Goal: Transaction & Acquisition: Book appointment/travel/reservation

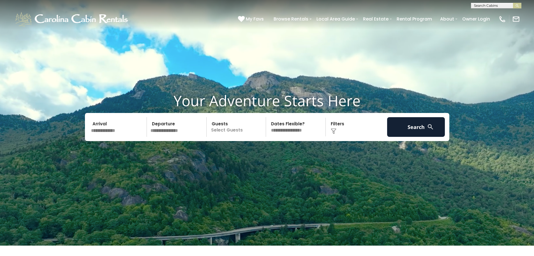
scroll to position [11, 0]
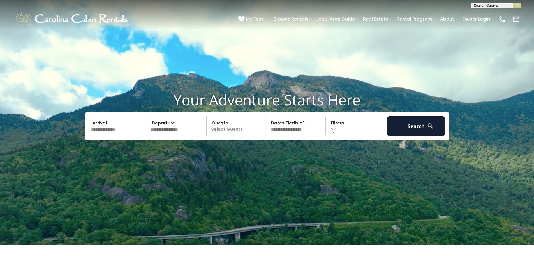
click at [167, 126] on input "text" at bounding box center [178, 126] width 58 height 20
click at [130, 131] on input "text" at bounding box center [118, 126] width 58 height 20
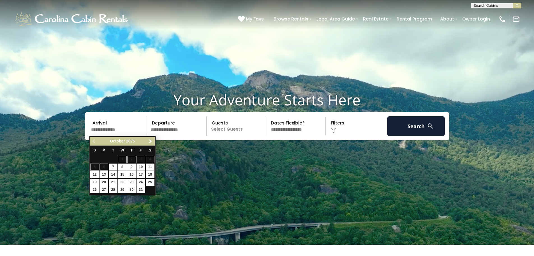
click at [100, 120] on input "text" at bounding box center [118, 126] width 58 height 20
click at [149, 140] on span "Next" at bounding box center [150, 141] width 4 height 4
click at [131, 167] on link "6" at bounding box center [131, 166] width 9 height 7
type input "*******"
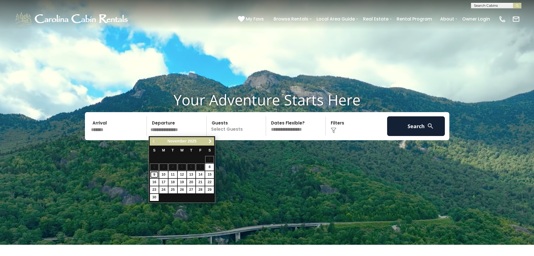
click at [157, 174] on link "9" at bounding box center [154, 174] width 9 height 7
type input "*******"
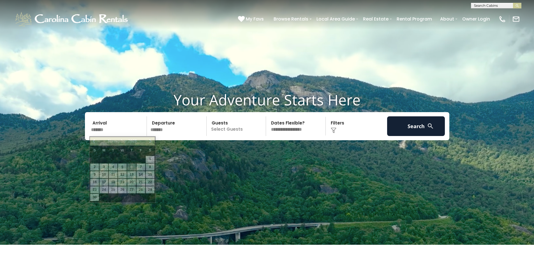
click at [108, 134] on input "*******" at bounding box center [118, 126] width 58 height 20
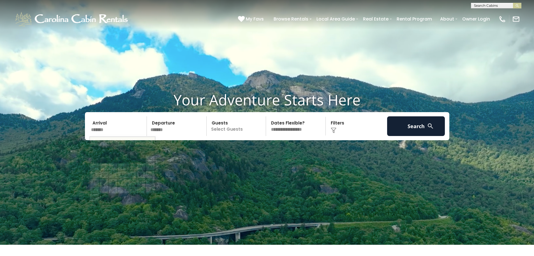
click at [219, 131] on p "Select Guests" at bounding box center [237, 126] width 58 height 20
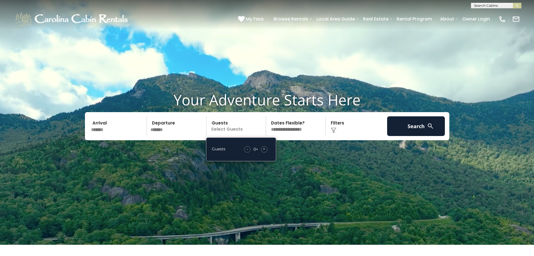
click at [264, 149] on span "+" at bounding box center [264, 149] width 2 height 6
click at [313, 130] on select "**********" at bounding box center [297, 126] width 58 height 20
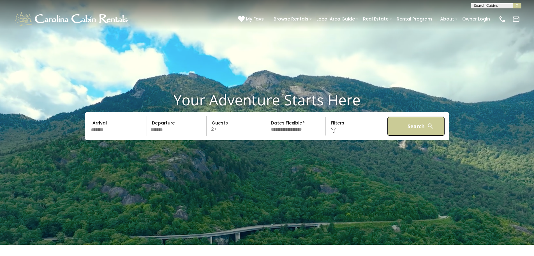
click at [421, 121] on button "Search" at bounding box center [416, 126] width 58 height 20
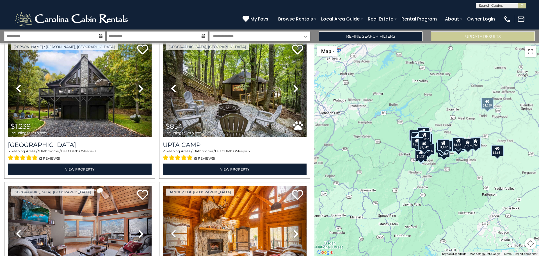
scroll to position [752, 0]
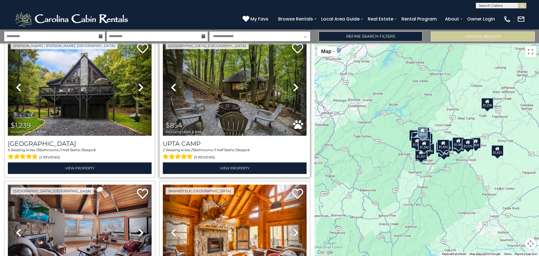
click at [290, 85] on link "Next" at bounding box center [296, 87] width 22 height 96
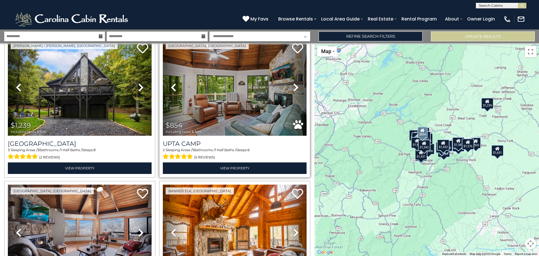
click at [290, 85] on link "Next" at bounding box center [296, 87] width 22 height 96
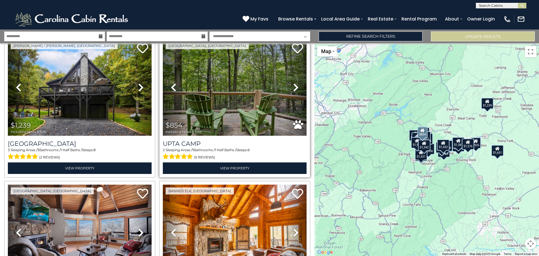
click at [290, 85] on link "Next" at bounding box center [296, 87] width 22 height 96
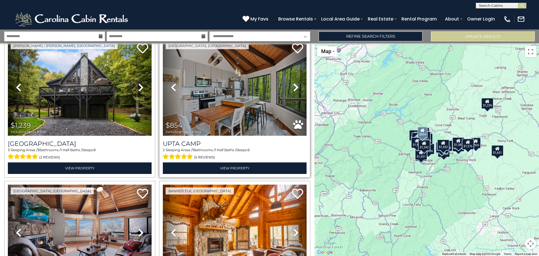
click at [290, 85] on link "Next" at bounding box center [296, 87] width 22 height 96
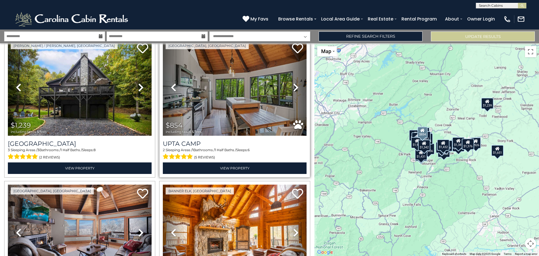
click at [290, 85] on link "Next" at bounding box center [296, 87] width 22 height 96
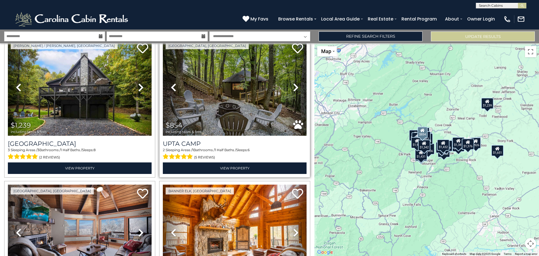
click at [290, 85] on link "Next" at bounding box center [296, 87] width 22 height 96
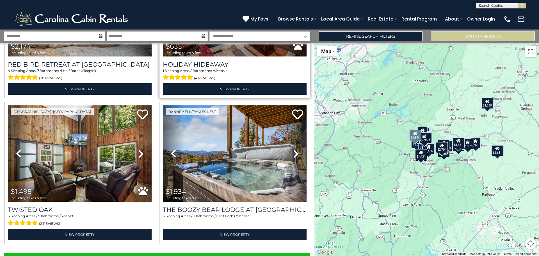
scroll to position [2000, 0]
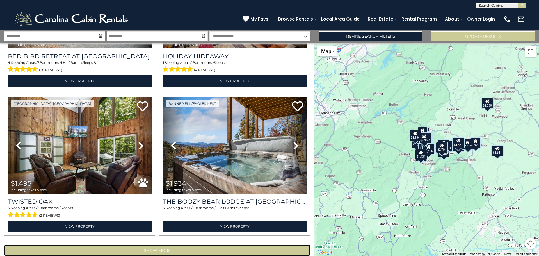
click at [160, 244] on button "Show More" at bounding box center [157, 249] width 306 height 11
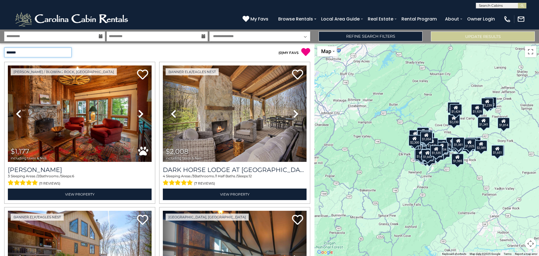
click at [13, 51] on select "**********" at bounding box center [37, 52] width 67 height 10
select select "*********"
click at [4, 47] on select "**********" at bounding box center [37, 52] width 67 height 10
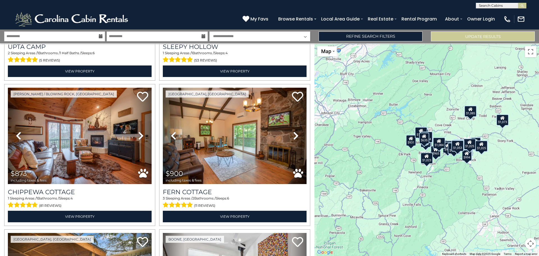
scroll to position [456, 0]
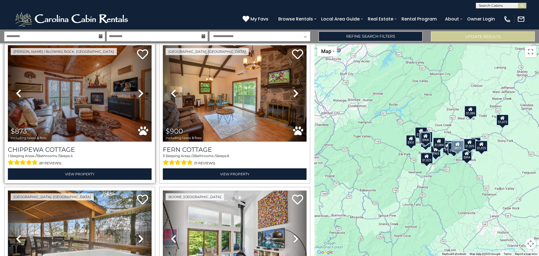
click at [139, 92] on icon at bounding box center [141, 93] width 6 height 9
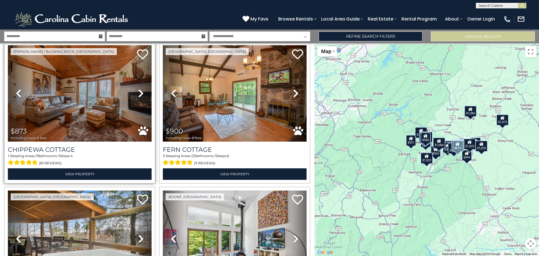
click at [139, 92] on icon at bounding box center [141, 93] width 6 height 9
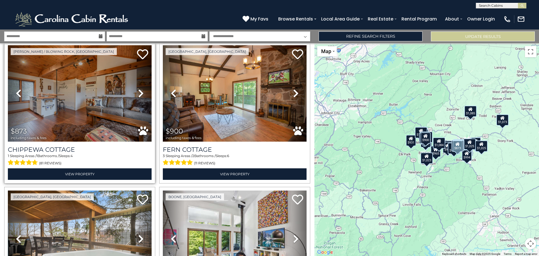
click at [139, 92] on icon at bounding box center [141, 93] width 6 height 9
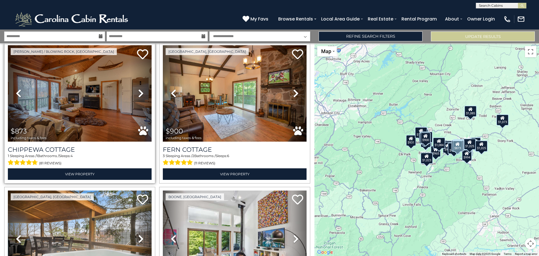
click at [138, 89] on icon at bounding box center [141, 93] width 6 height 9
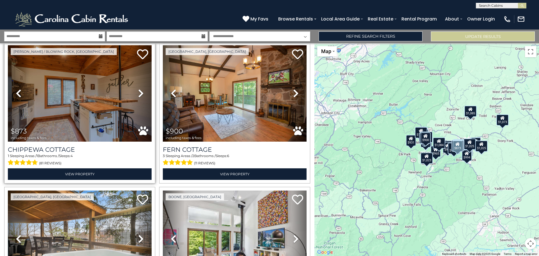
click at [138, 89] on icon at bounding box center [141, 93] width 6 height 9
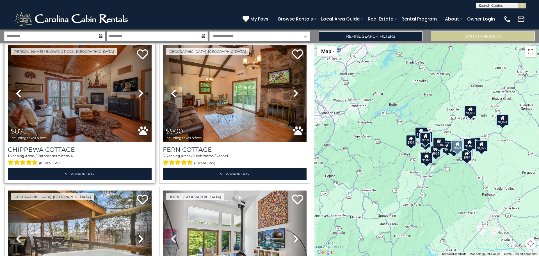
click at [138, 89] on icon at bounding box center [141, 93] width 6 height 9
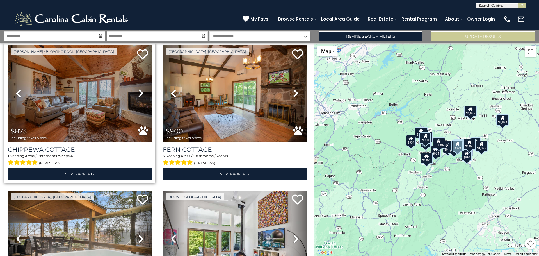
click at [138, 89] on icon at bounding box center [141, 93] width 6 height 9
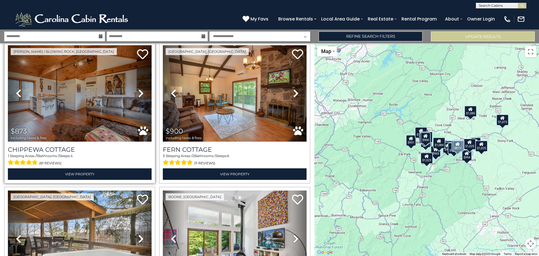
click at [138, 89] on icon at bounding box center [141, 93] width 6 height 9
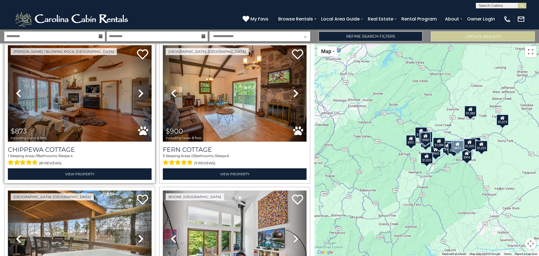
click at [138, 89] on icon at bounding box center [141, 93] width 6 height 9
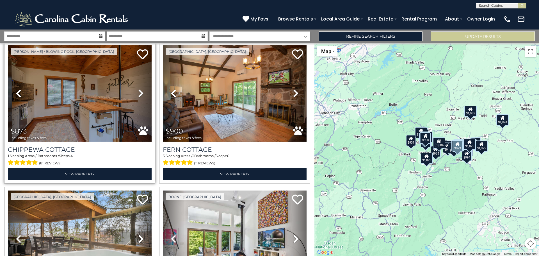
click at [138, 89] on icon at bounding box center [141, 93] width 6 height 9
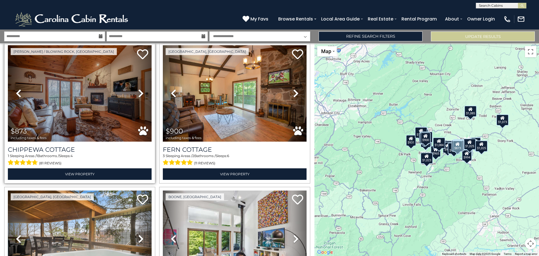
click at [138, 89] on icon at bounding box center [141, 93] width 6 height 9
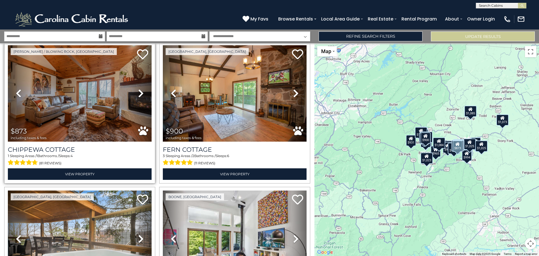
click at [138, 89] on icon at bounding box center [141, 93] width 6 height 9
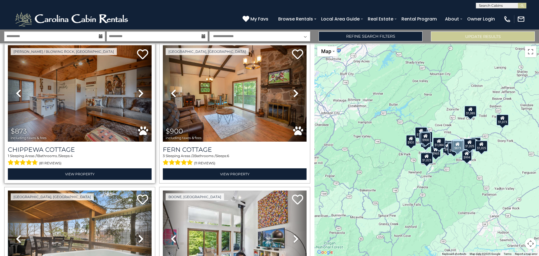
click at [138, 89] on icon at bounding box center [141, 93] width 6 height 9
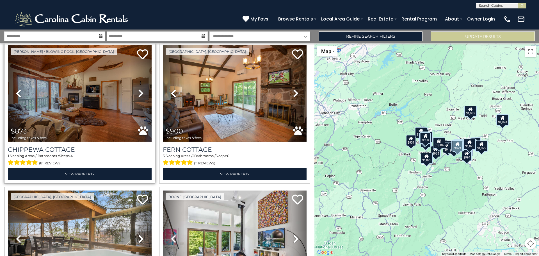
click at [138, 89] on icon at bounding box center [141, 93] width 6 height 9
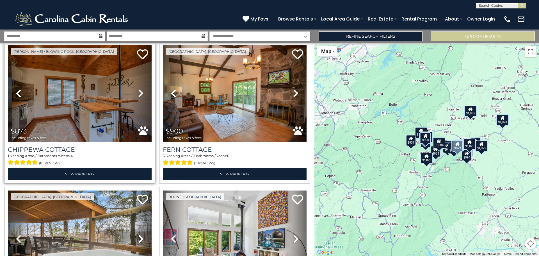
click at [138, 89] on icon at bounding box center [141, 93] width 6 height 9
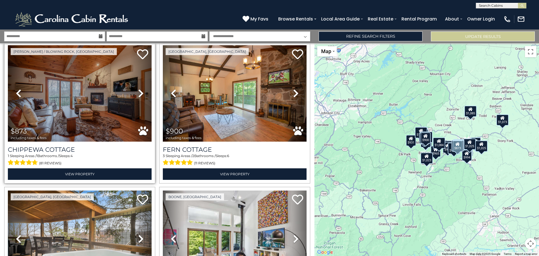
click at [138, 89] on icon at bounding box center [141, 93] width 6 height 9
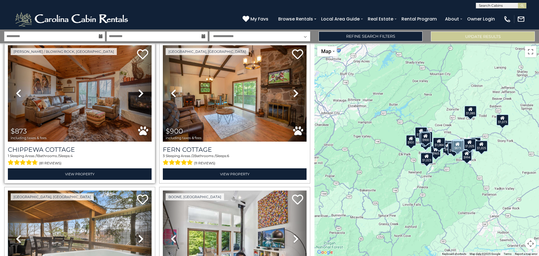
click at [138, 89] on icon at bounding box center [141, 93] width 6 height 9
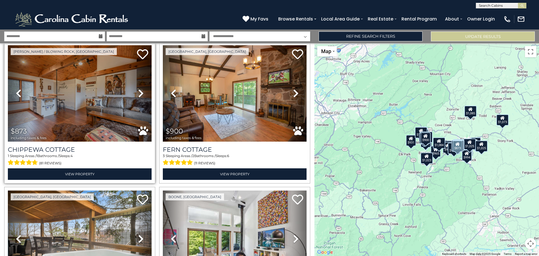
click at [138, 89] on icon at bounding box center [141, 93] width 6 height 9
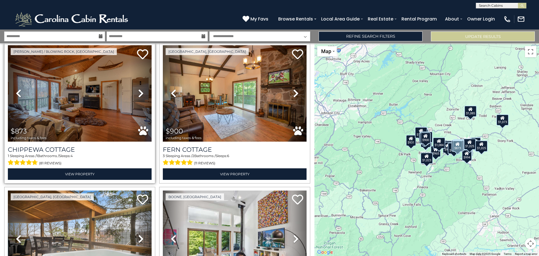
click at [138, 89] on icon at bounding box center [141, 93] width 6 height 9
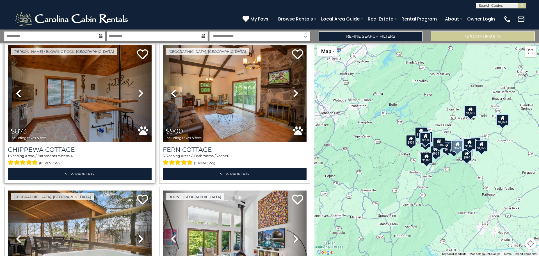
click at [138, 89] on icon at bounding box center [141, 93] width 6 height 9
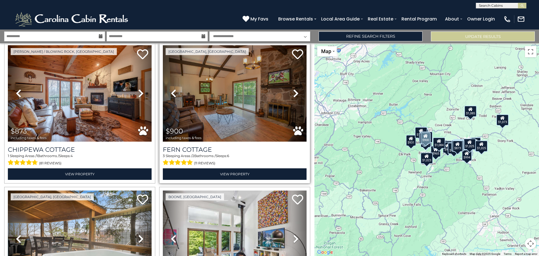
click at [293, 92] on icon at bounding box center [296, 93] width 6 height 9
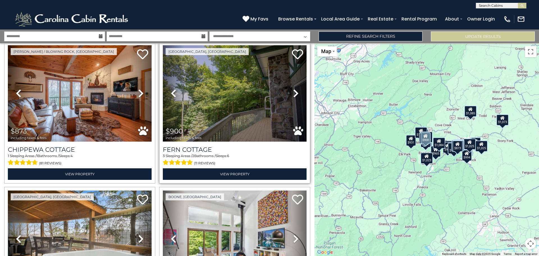
click at [293, 92] on icon at bounding box center [296, 93] width 6 height 9
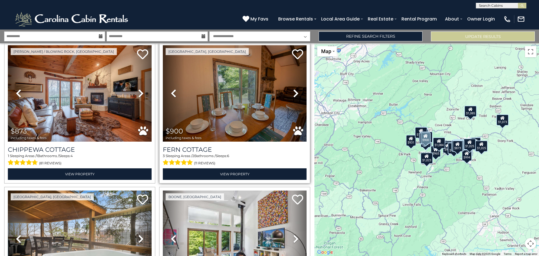
click at [293, 92] on icon at bounding box center [296, 93] width 6 height 9
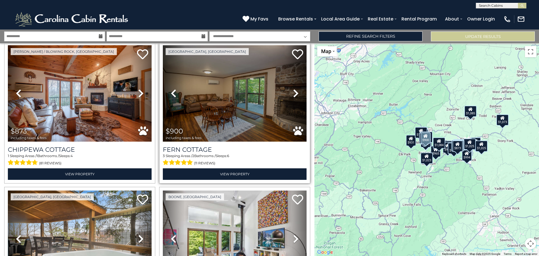
click at [293, 92] on icon at bounding box center [296, 93] width 6 height 9
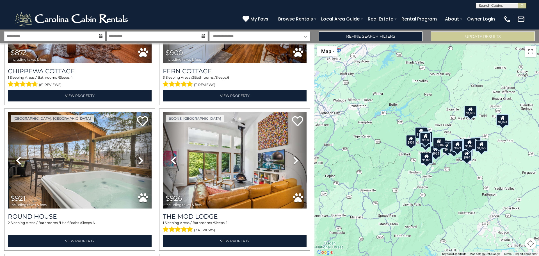
scroll to position [567, 0]
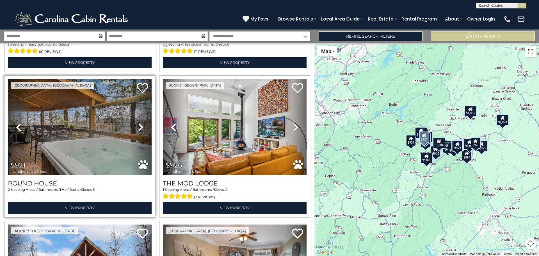
click at [138, 123] on icon at bounding box center [141, 127] width 6 height 9
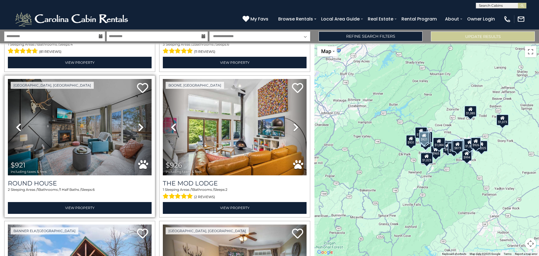
click at [138, 123] on icon at bounding box center [141, 127] width 6 height 9
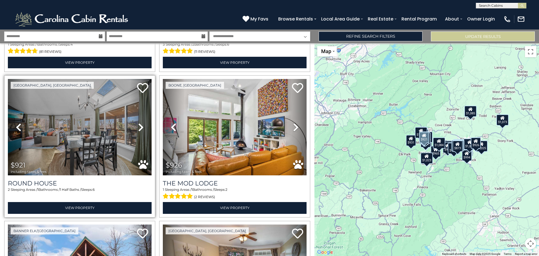
click at [138, 123] on icon at bounding box center [141, 127] width 6 height 9
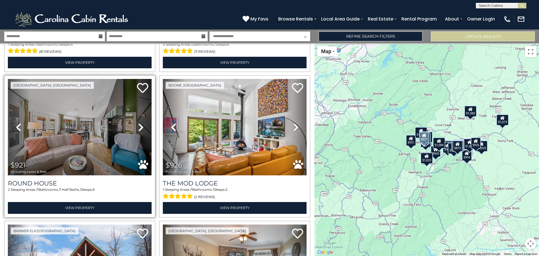
click at [138, 123] on icon at bounding box center [141, 127] width 6 height 9
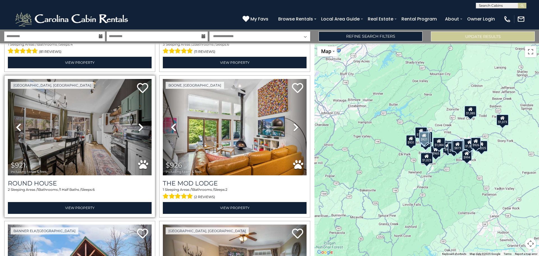
click at [138, 123] on icon at bounding box center [141, 127] width 6 height 9
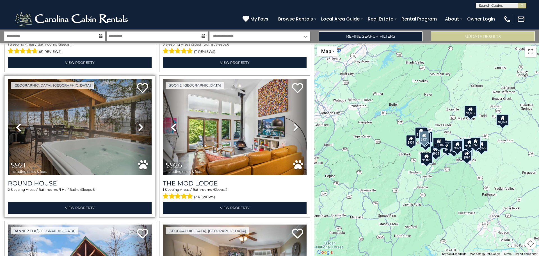
click at [138, 123] on icon at bounding box center [141, 127] width 6 height 9
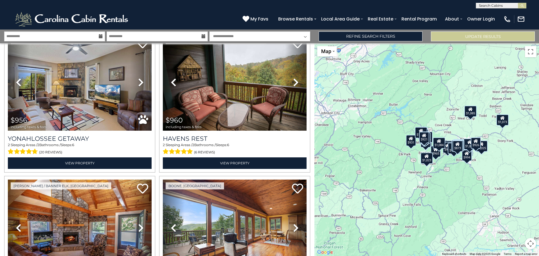
scroll to position [1005, 0]
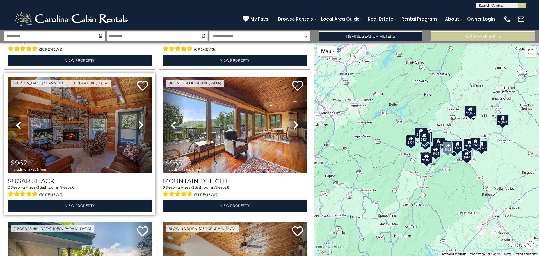
click at [140, 120] on icon at bounding box center [141, 124] width 6 height 9
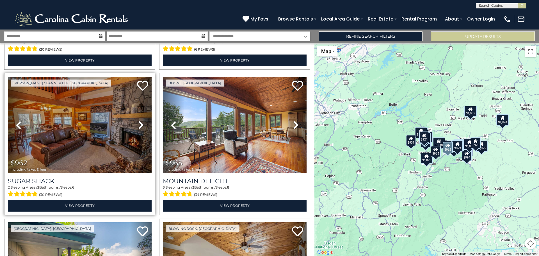
click at [140, 120] on icon at bounding box center [141, 124] width 6 height 9
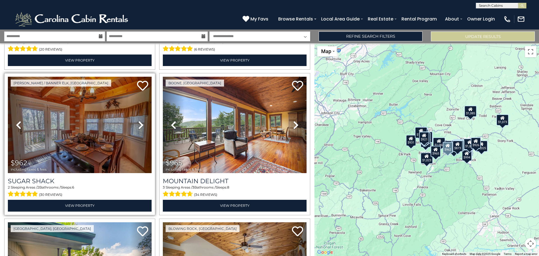
click at [140, 120] on icon at bounding box center [141, 124] width 6 height 9
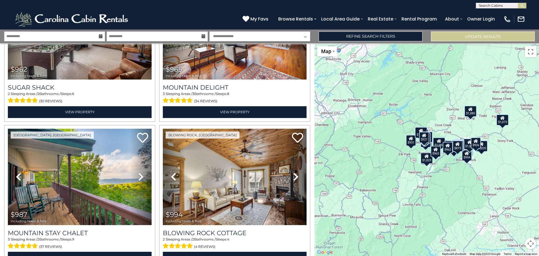
scroll to position [1131, 0]
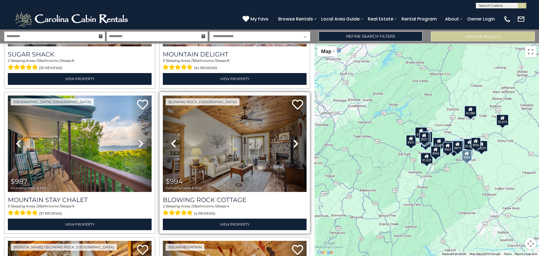
click at [293, 139] on icon at bounding box center [296, 143] width 6 height 9
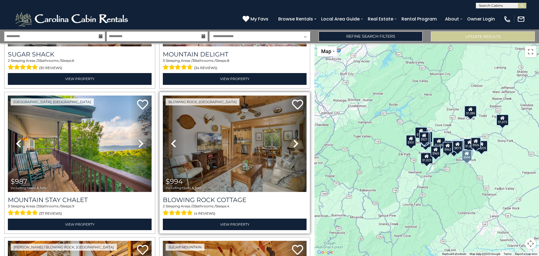
click at [293, 139] on icon at bounding box center [296, 143] width 6 height 9
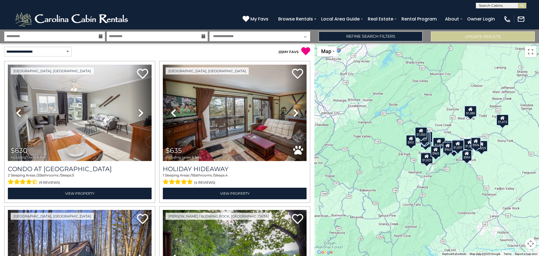
scroll to position [0, 0]
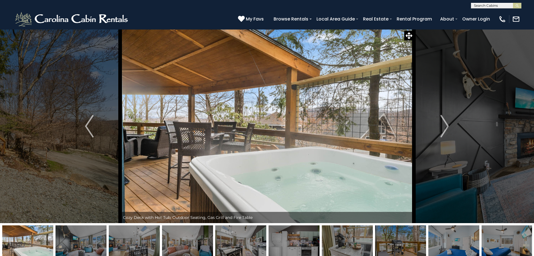
click at [78, 244] on img at bounding box center [81, 242] width 51 height 35
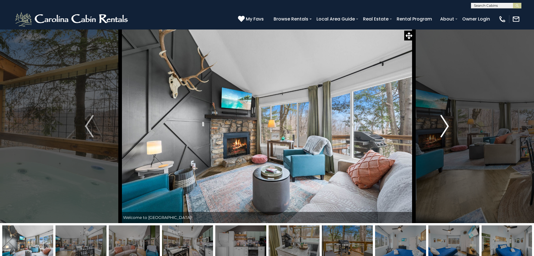
click at [446, 120] on img "Next" at bounding box center [445, 126] width 8 height 22
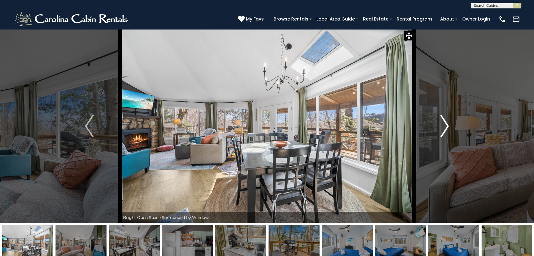
click at [446, 120] on img "Next" at bounding box center [445, 126] width 8 height 22
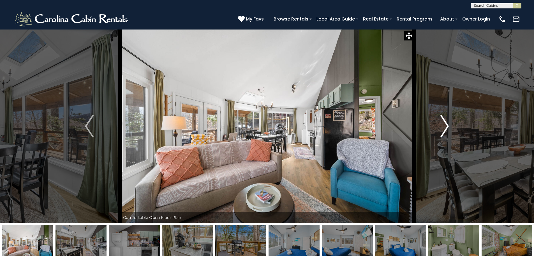
click at [446, 120] on img "Next" at bounding box center [445, 126] width 8 height 22
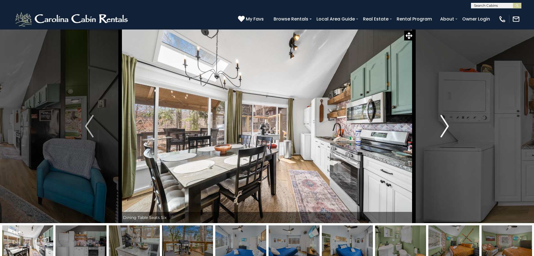
click at [446, 120] on img "Next" at bounding box center [445, 126] width 8 height 22
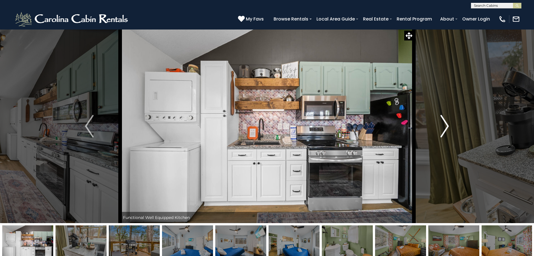
click at [446, 120] on img "Next" at bounding box center [445, 126] width 8 height 22
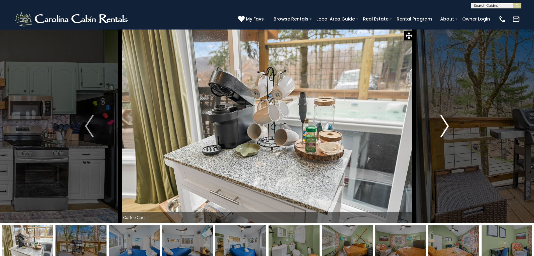
click at [446, 120] on img "Next" at bounding box center [445, 126] width 8 height 22
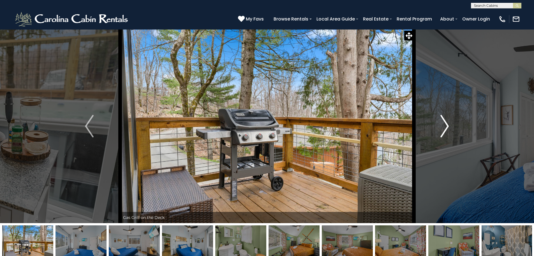
click at [446, 120] on img "Next" at bounding box center [445, 126] width 8 height 22
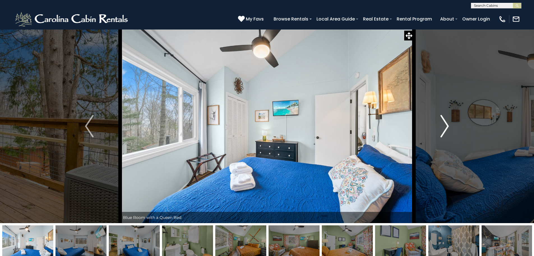
click at [446, 120] on img "Next" at bounding box center [445, 126] width 8 height 22
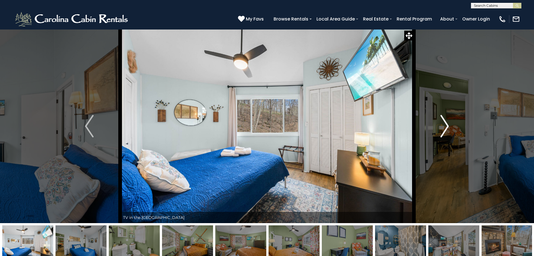
click at [446, 120] on img "Next" at bounding box center [445, 126] width 8 height 22
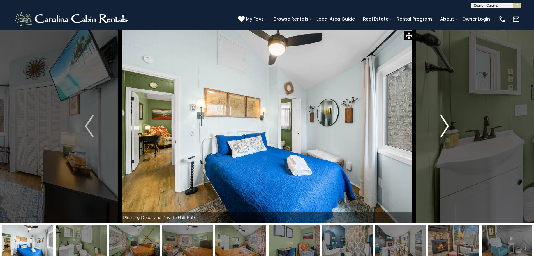
click at [446, 120] on img "Next" at bounding box center [445, 126] width 8 height 22
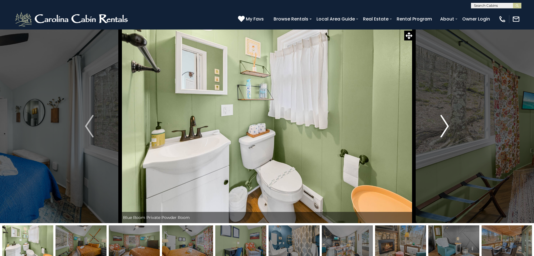
click at [446, 120] on img "Next" at bounding box center [445, 126] width 8 height 22
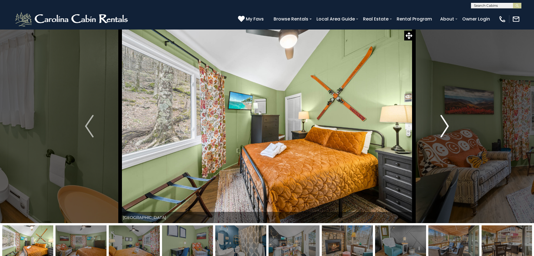
click at [446, 120] on img "Next" at bounding box center [445, 126] width 8 height 22
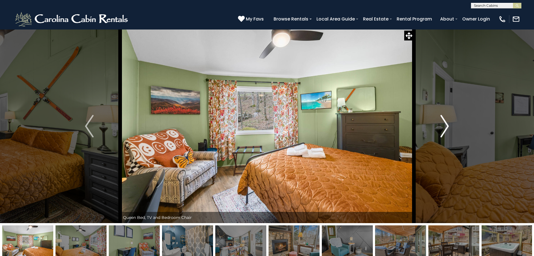
click at [446, 120] on img "Next" at bounding box center [445, 126] width 8 height 22
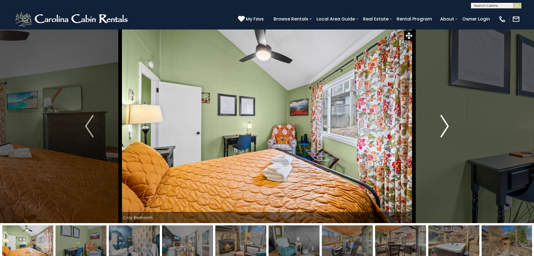
click at [446, 120] on img "Next" at bounding box center [445, 126] width 8 height 22
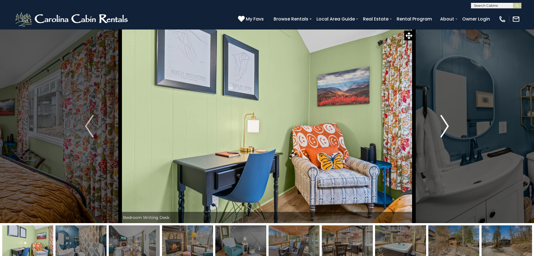
click at [446, 120] on img "Next" at bounding box center [445, 126] width 8 height 22
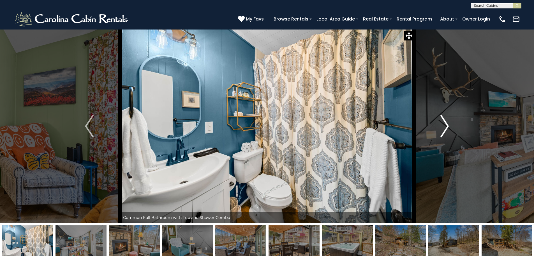
click at [446, 120] on img "Next" at bounding box center [445, 126] width 8 height 22
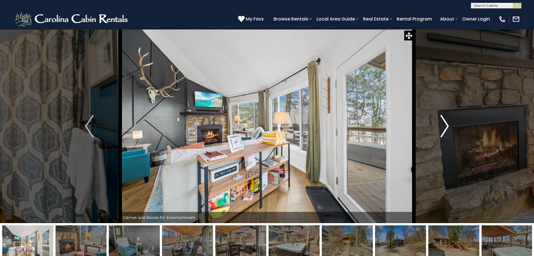
click at [446, 120] on img "Next" at bounding box center [445, 126] width 8 height 22
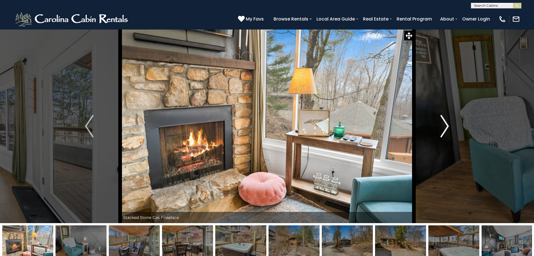
click at [446, 120] on img "Next" at bounding box center [445, 126] width 8 height 22
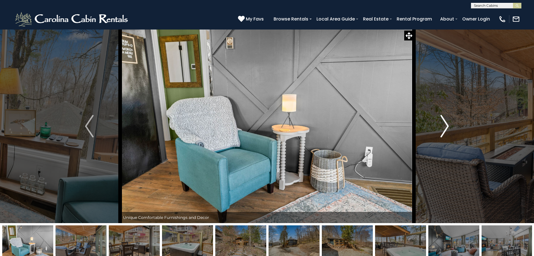
click at [446, 120] on img "Next" at bounding box center [445, 126] width 8 height 22
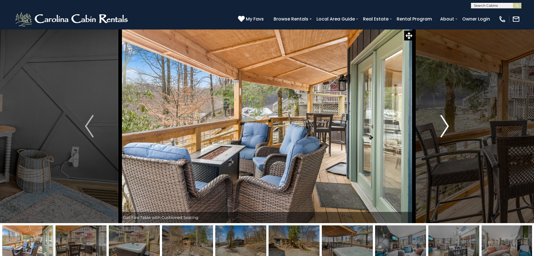
click at [446, 120] on img "Next" at bounding box center [445, 126] width 8 height 22
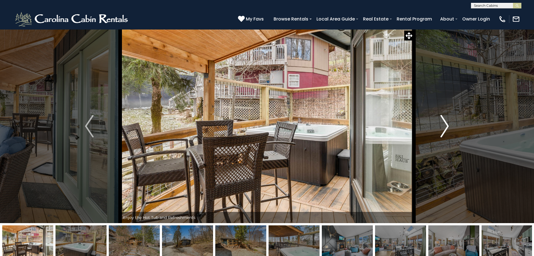
click at [446, 120] on img "Next" at bounding box center [445, 126] width 8 height 22
